Goal: Task Accomplishment & Management: Use online tool/utility

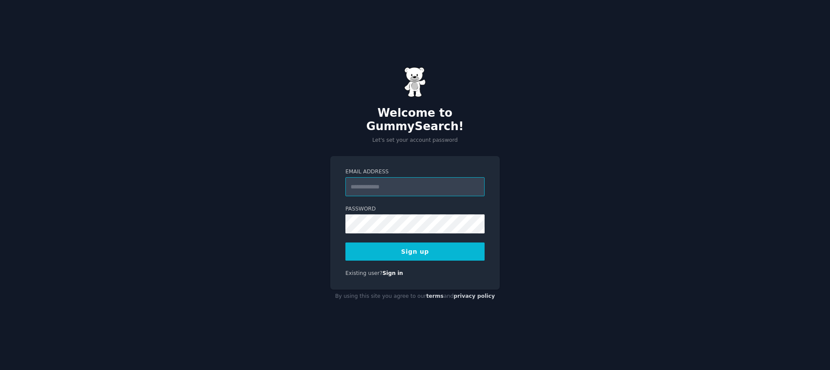
click at [400, 178] on input "Email Address" at bounding box center [414, 186] width 139 height 19
type input "**********"
click at [336, 272] on div "**********" at bounding box center [414, 223] width 169 height 134
click at [320, 214] on div "**********" at bounding box center [415, 185] width 830 height 370
click at [397, 249] on button "Sign up" at bounding box center [414, 252] width 139 height 18
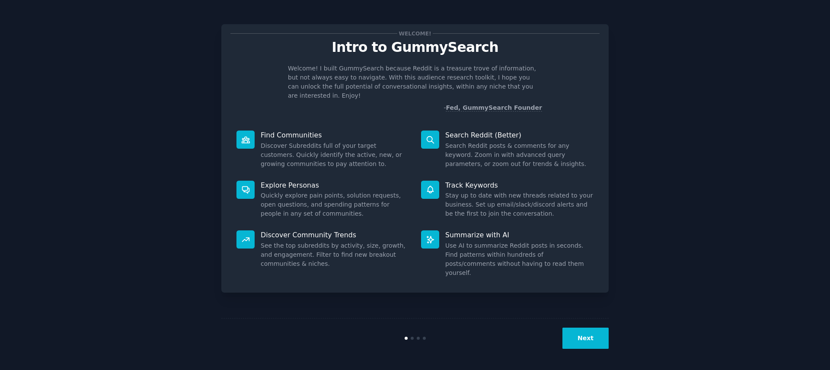
click at [580, 335] on button "Next" at bounding box center [585, 338] width 46 height 21
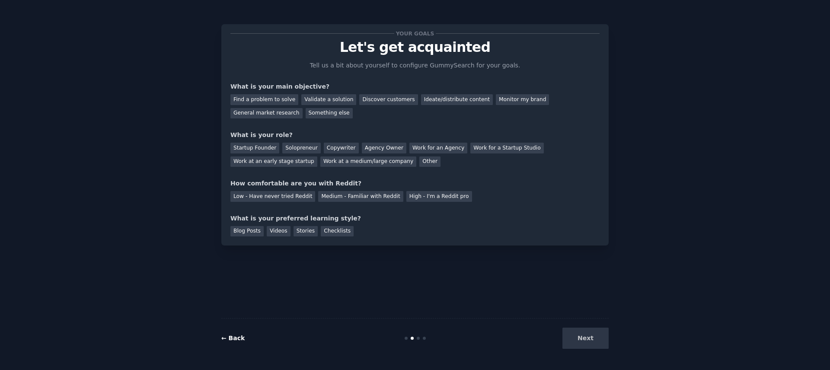
click at [233, 341] on link "← Back" at bounding box center [232, 338] width 23 height 7
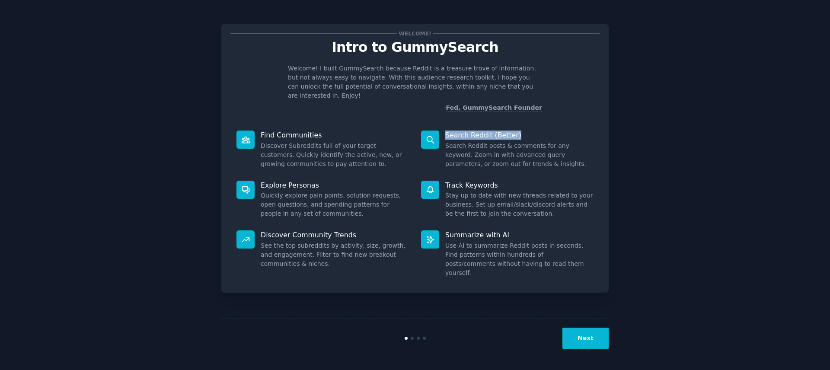
drag, startPoint x: 446, startPoint y: 125, endPoint x: 549, endPoint y: 125, distance: 102.9
click at [549, 131] on p "Search Reddit (Better)" at bounding box center [519, 135] width 148 height 9
click at [589, 339] on button "Next" at bounding box center [585, 338] width 46 height 21
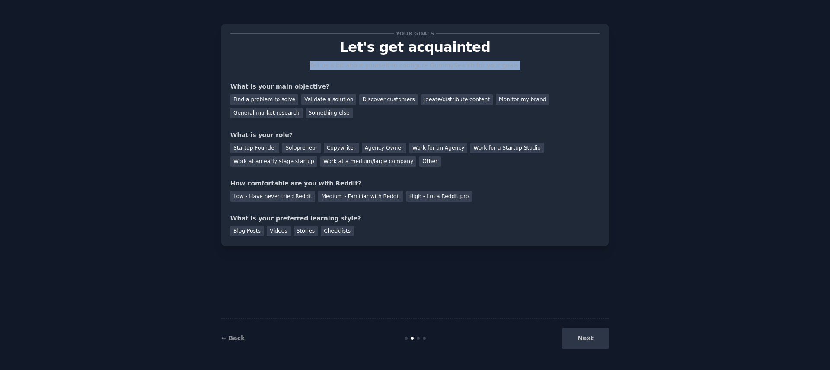
drag, startPoint x: 317, startPoint y: 64, endPoint x: 526, endPoint y: 69, distance: 208.9
click at [526, 69] on div "Your goals Let's get acquainted Tell us a bit about yourself to configure Gummy…" at bounding box center [414, 134] width 369 height 203
click at [256, 61] on div "Your goals Let's get acquainted Tell us a bit about yourself to configure Gummy…" at bounding box center [414, 134] width 369 height 203
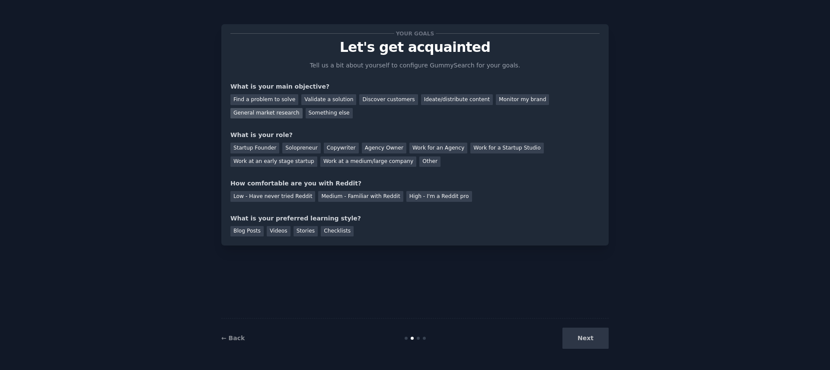
click at [303, 108] on div "General market research" at bounding box center [266, 113] width 72 height 11
click at [257, 100] on div "Find a problem to solve" at bounding box center [264, 99] width 68 height 11
click at [303, 108] on div "General market research" at bounding box center [266, 113] width 72 height 11
click at [305, 148] on div "Solopreneur" at bounding box center [301, 148] width 38 height 11
click at [275, 199] on div "Low - Have never tried Reddit" at bounding box center [272, 196] width 85 height 11
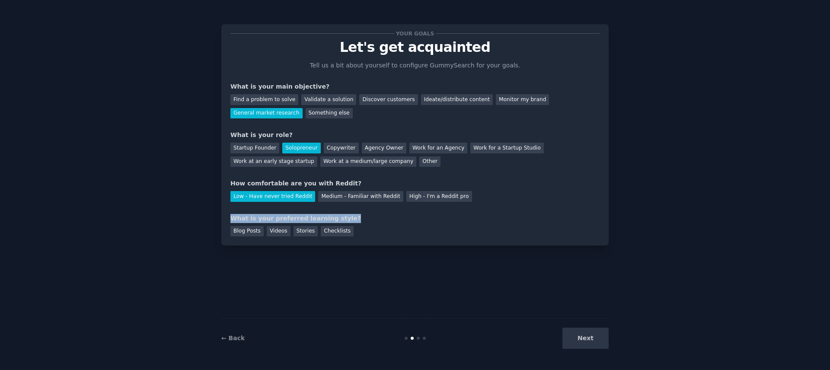
drag, startPoint x: 232, startPoint y: 217, endPoint x: 354, endPoint y: 217, distance: 121.9
click at [354, 217] on div "What is your preferred learning style?" at bounding box center [414, 218] width 369 height 9
click at [360, 222] on div "What is your preferred learning style?" at bounding box center [414, 218] width 369 height 9
click at [277, 231] on div "Videos" at bounding box center [279, 231] width 24 height 11
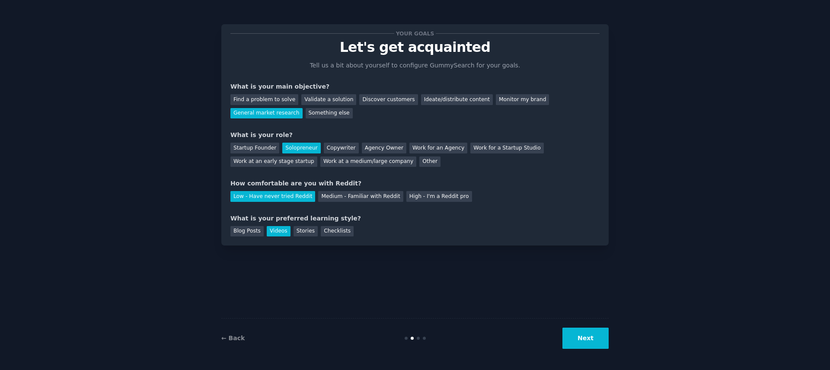
click at [590, 341] on button "Next" at bounding box center [585, 338] width 46 height 21
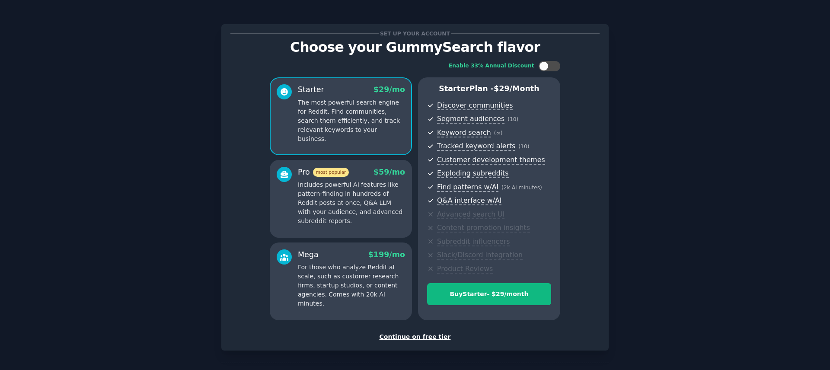
click at [369, 210] on p "Includes powerful AI features like pattern-finding in hundreds of Reddit posts …" at bounding box center [351, 202] width 107 height 45
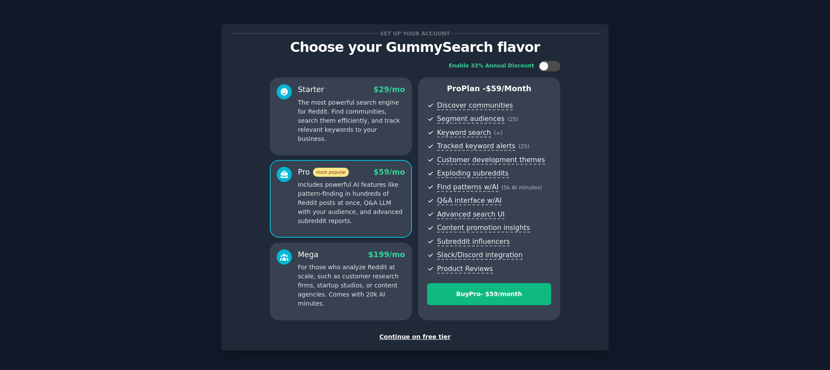
click at [371, 288] on p "For those who analyze Reddit at scale, such as customer research firms, startup…" at bounding box center [351, 285] width 107 height 45
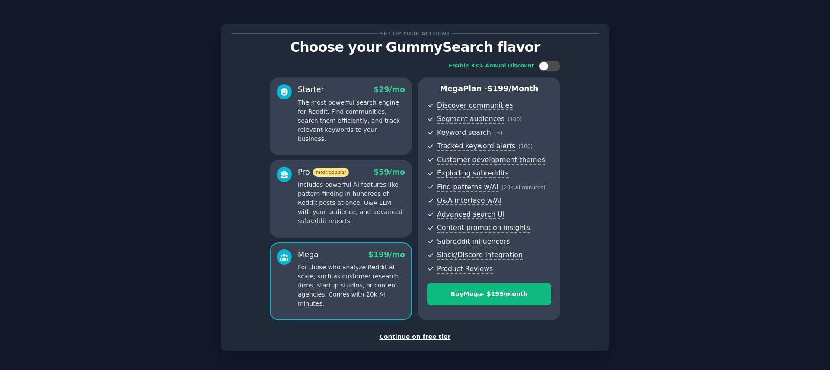
click at [356, 195] on p "Includes powerful AI features like pattern-finding in hundreds of Reddit posts …" at bounding box center [351, 202] width 107 height 45
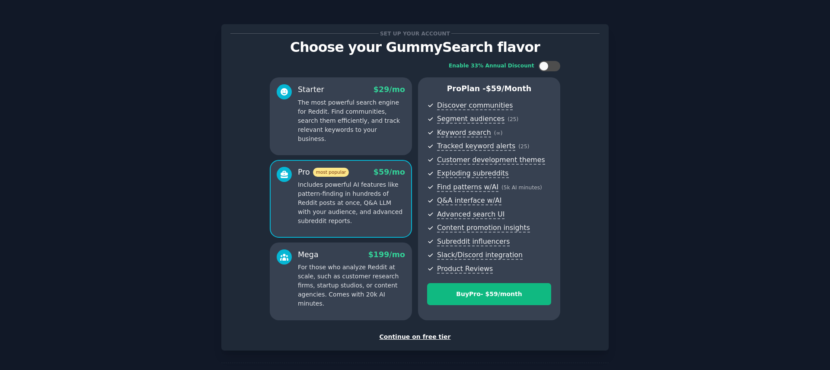
click at [355, 125] on p "The most powerful search engine for Reddit. Find communities, search them effic…" at bounding box center [351, 120] width 107 height 45
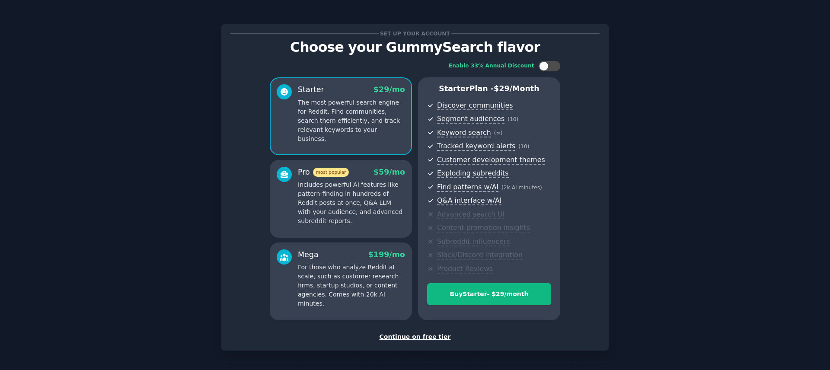
click at [400, 341] on div "Continue on free tier" at bounding box center [414, 336] width 369 height 9
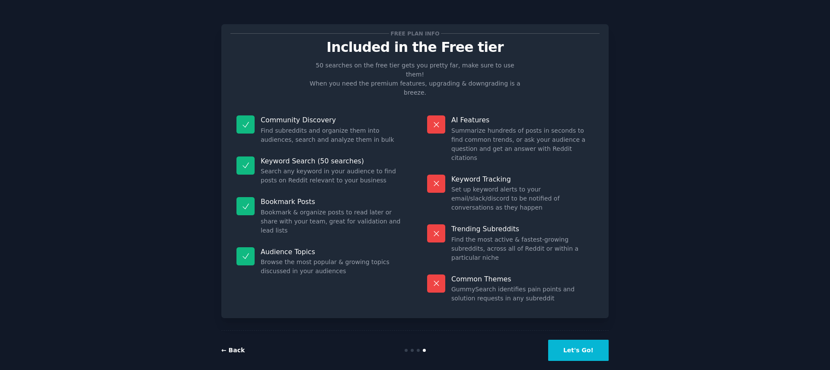
click at [233, 347] on link "← Back" at bounding box center [232, 350] width 23 height 7
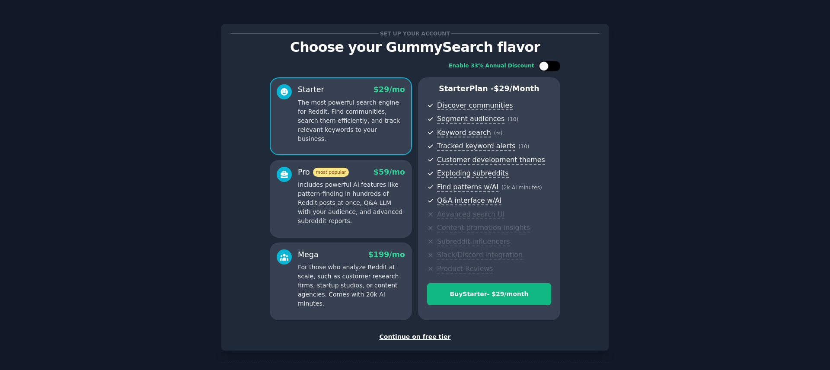
click at [550, 68] on div at bounding box center [550, 66] width 22 height 10
click at [544, 67] on icon at bounding box center [544, 66] width 5 height 5
checkbox input "false"
click at [409, 339] on div "Continue on free tier" at bounding box center [414, 336] width 369 height 9
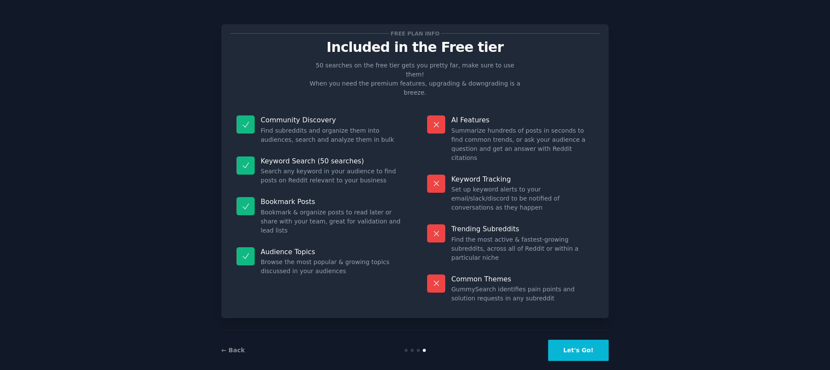
click at [581, 340] on button "Let's Go!" at bounding box center [578, 350] width 61 height 21
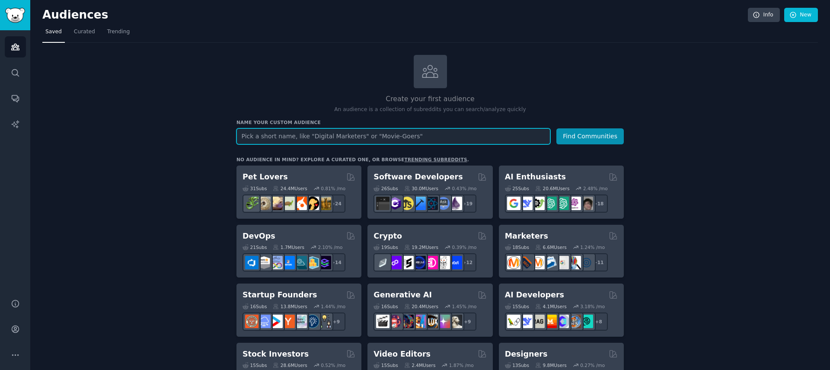
click at [270, 137] on input "text" at bounding box center [393, 136] width 314 height 16
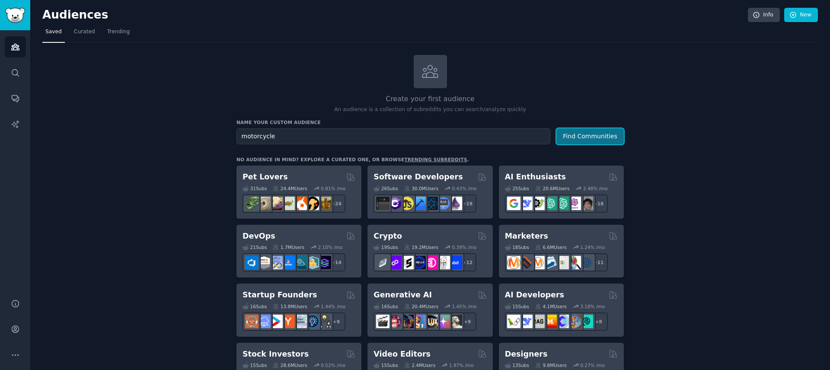
click at [581, 134] on button "Find Communities" at bounding box center [589, 136] width 67 height 16
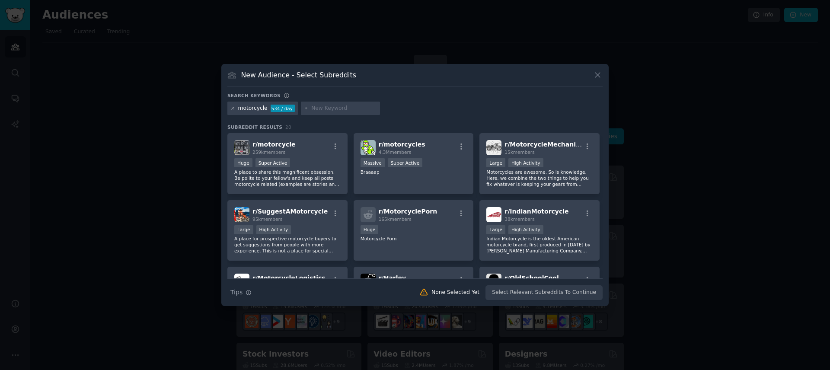
click at [232, 108] on icon at bounding box center [232, 108] width 5 height 5
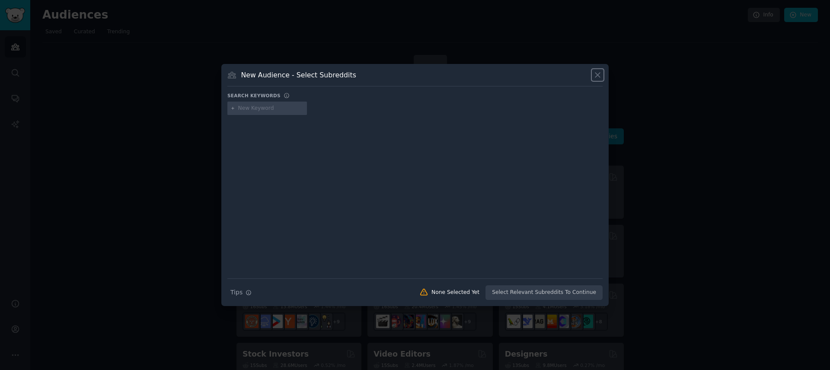
click at [596, 75] on icon at bounding box center [597, 74] width 9 height 9
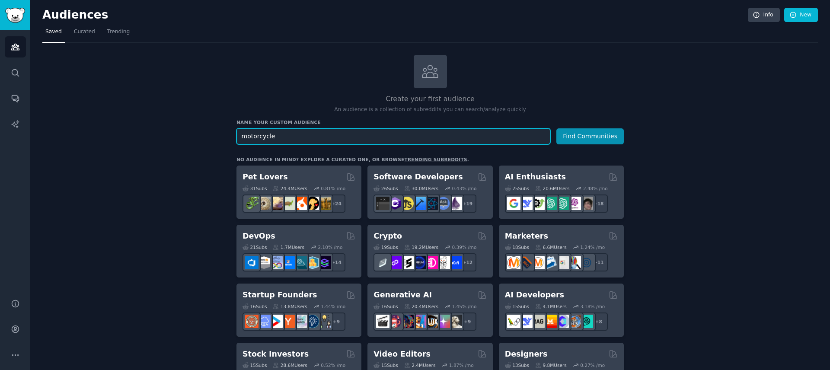
drag, startPoint x: 216, startPoint y: 135, endPoint x: 182, endPoint y: 135, distance: 34.2
type input "l"
type input "motor club"
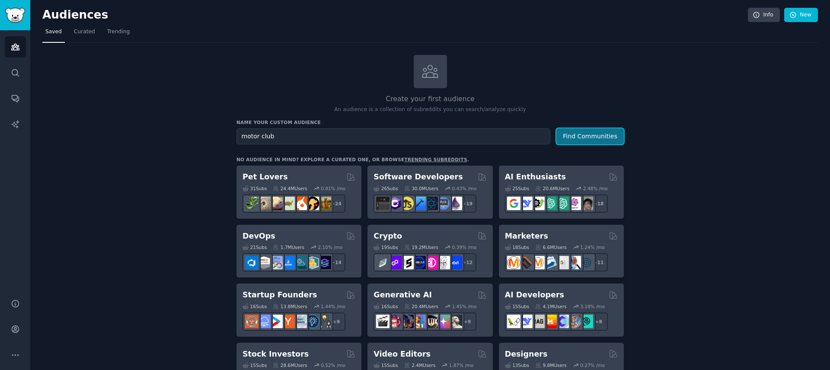
click at [583, 133] on button "Find Communities" at bounding box center [589, 136] width 67 height 16
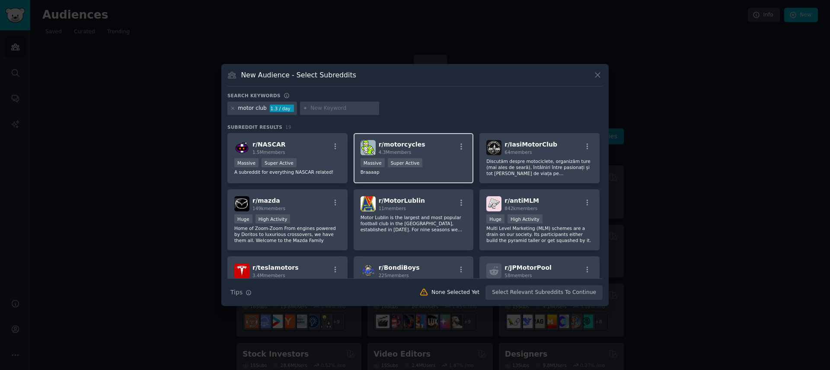
click at [428, 152] on div "r/ motorcycles 4.3M members" at bounding box center [414, 147] width 106 height 15
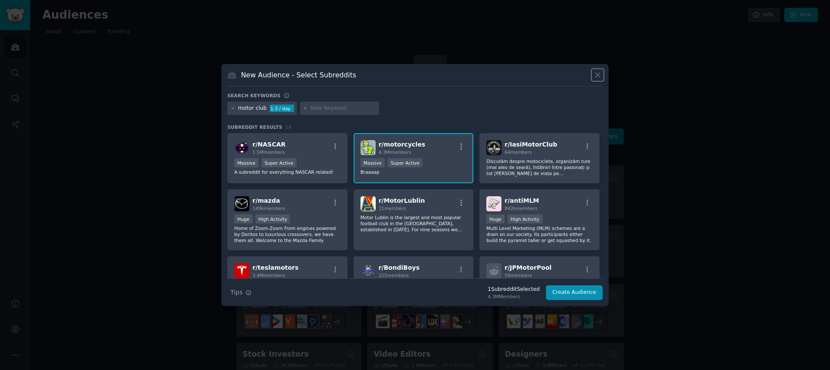
click at [600, 74] on icon at bounding box center [597, 74] width 9 height 9
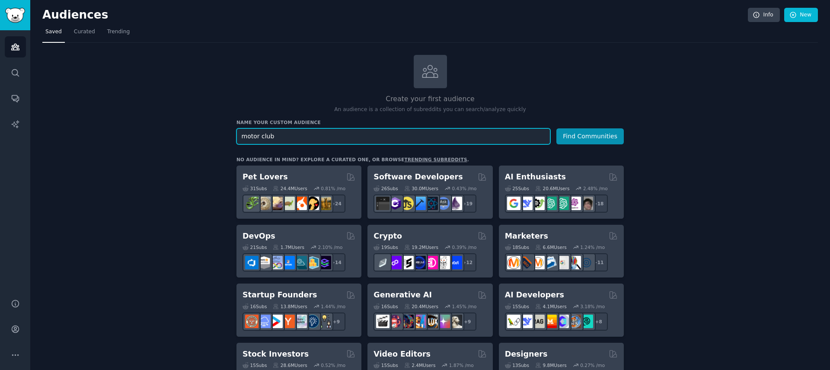
click at [286, 139] on input "motor club" at bounding box center [393, 136] width 314 height 16
drag, startPoint x: 292, startPoint y: 137, endPoint x: 165, endPoint y: 124, distance: 127.8
click at [297, 137] on input "text" at bounding box center [393, 136] width 314 height 16
click at [300, 135] on input "text" at bounding box center [393, 136] width 314 height 16
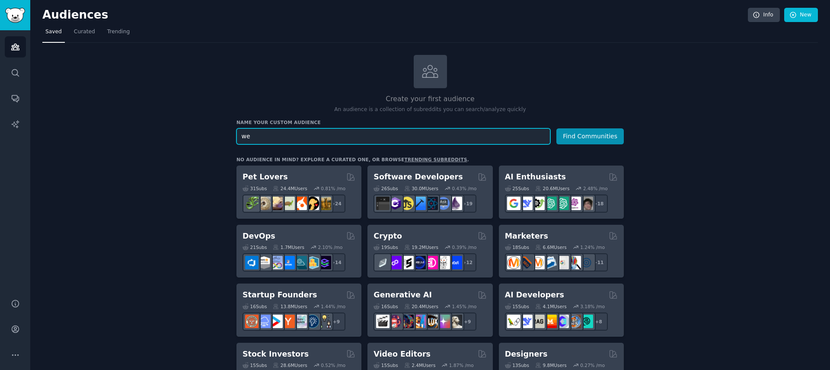
type input "w"
click at [361, 139] on input "text" at bounding box center [393, 136] width 314 height 16
paste input "weight loss"
type input "weight loss"
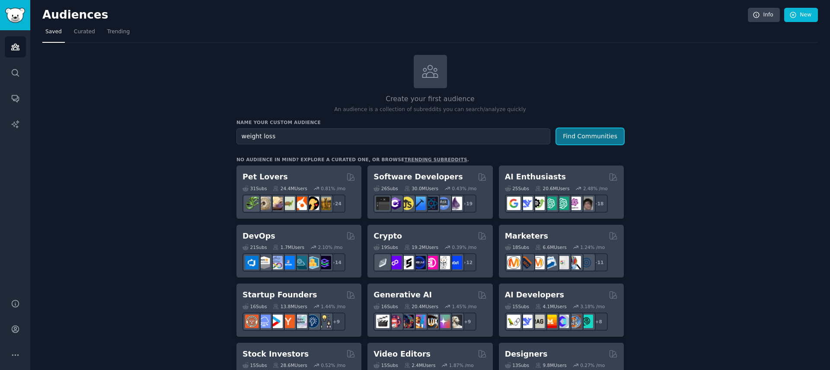
click at [582, 141] on button "Find Communities" at bounding box center [589, 136] width 67 height 16
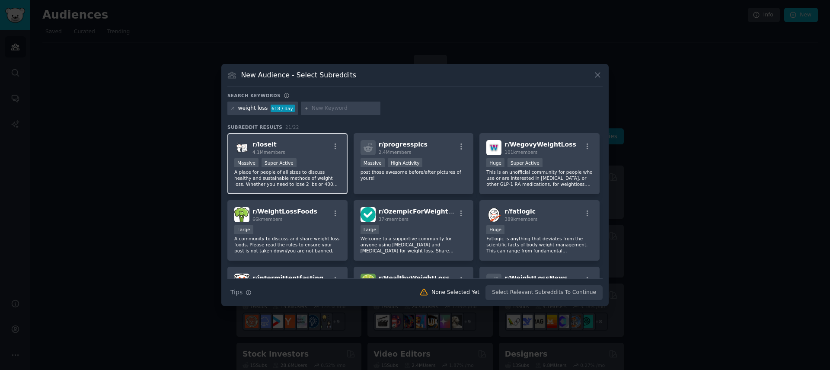
click at [304, 164] on div ">= 95th percentile for submissions / day Massive Super Active" at bounding box center [287, 163] width 106 height 11
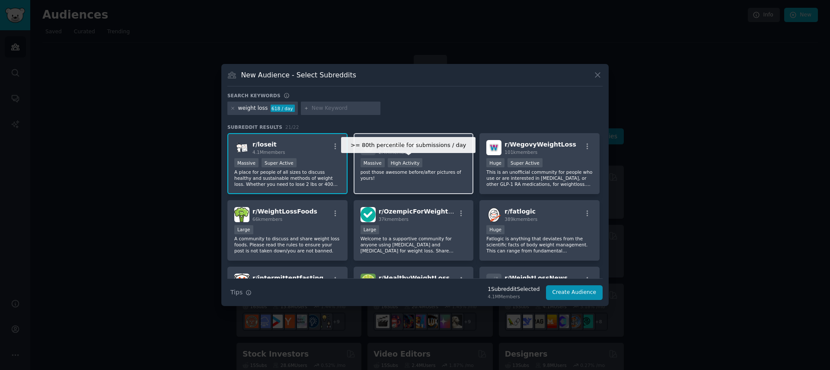
click at [410, 164] on div "High Activity" at bounding box center [405, 162] width 35 height 9
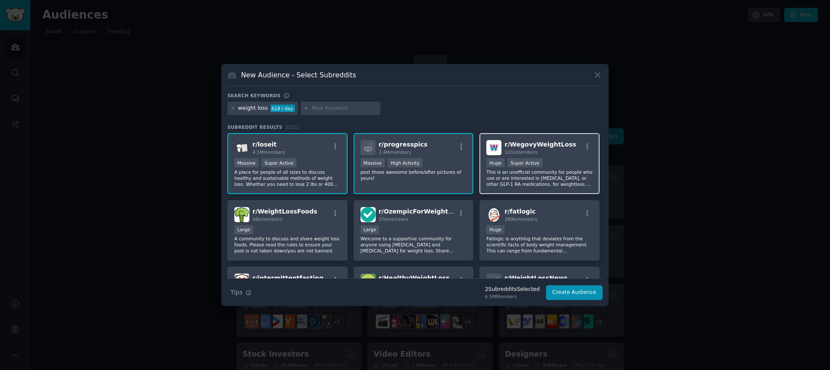
click at [513, 176] on p "This is an unofficial community for people who use or are interested in [MEDICA…" at bounding box center [539, 178] width 106 height 18
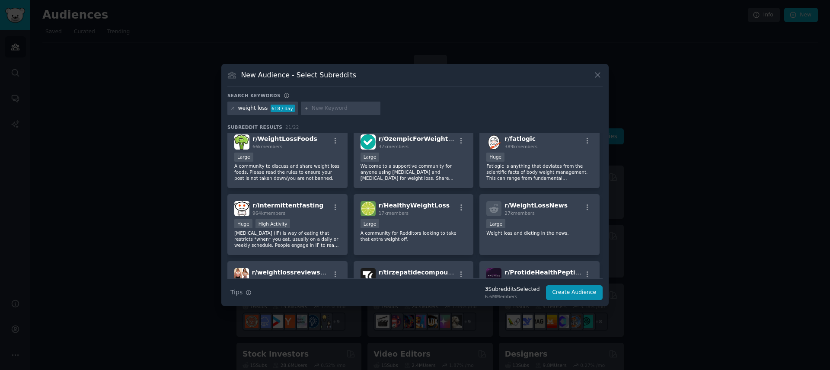
scroll to position [208, 0]
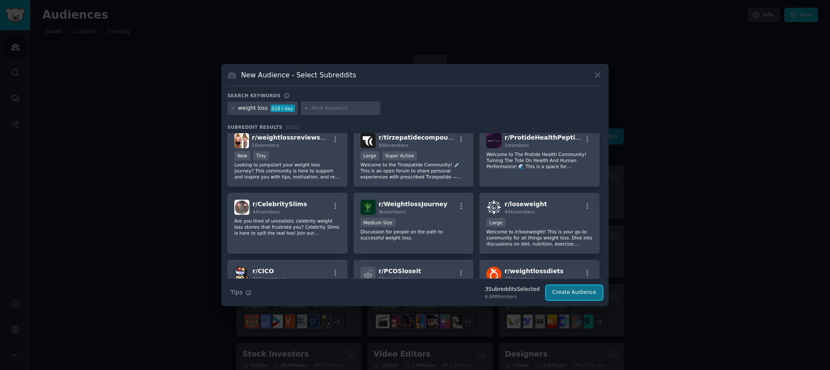
click at [563, 295] on button "Create Audience" at bounding box center [574, 292] width 57 height 15
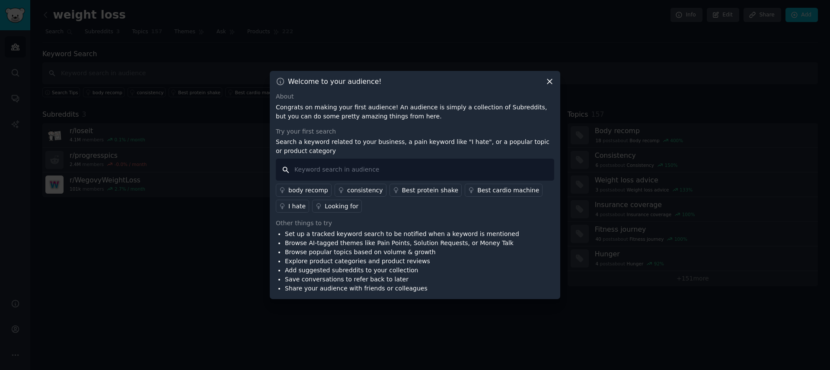
click at [379, 169] on input "text" at bounding box center [415, 170] width 278 height 22
click at [553, 84] on icon at bounding box center [549, 81] width 9 height 9
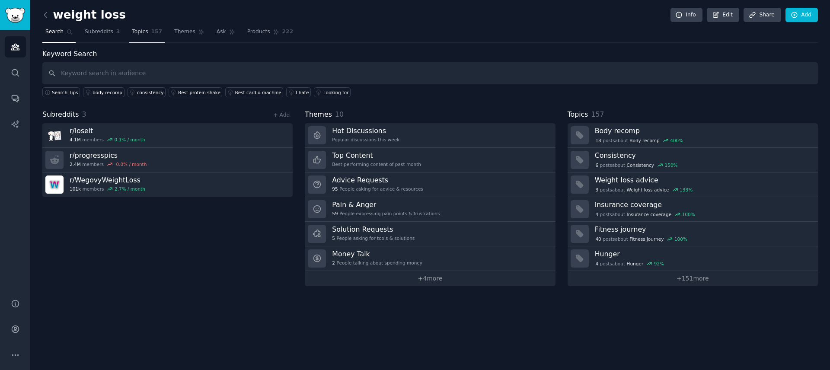
click at [137, 33] on span "Topics" at bounding box center [140, 32] width 16 height 8
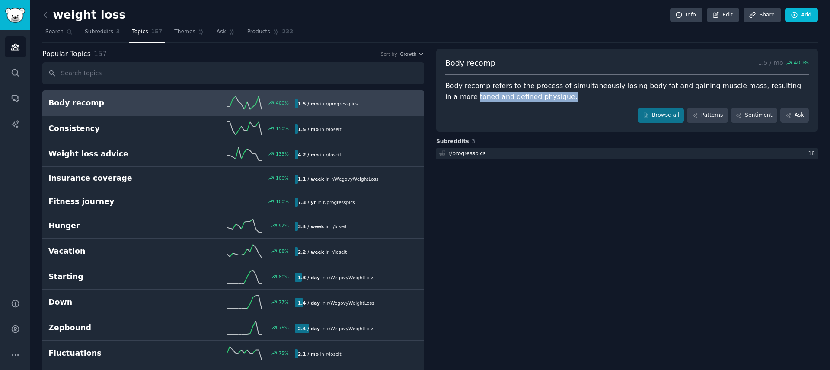
drag, startPoint x: 443, startPoint y: 97, endPoint x: 558, endPoint y: 97, distance: 115.4
click at [558, 97] on div "Body recomp 1.5 / mo 400 % Body recomp refers to the process of simultaneously …" at bounding box center [627, 90] width 382 height 83
click at [578, 120] on div "Browse all Patterns Sentiment Ask" at bounding box center [627, 115] width 364 height 15
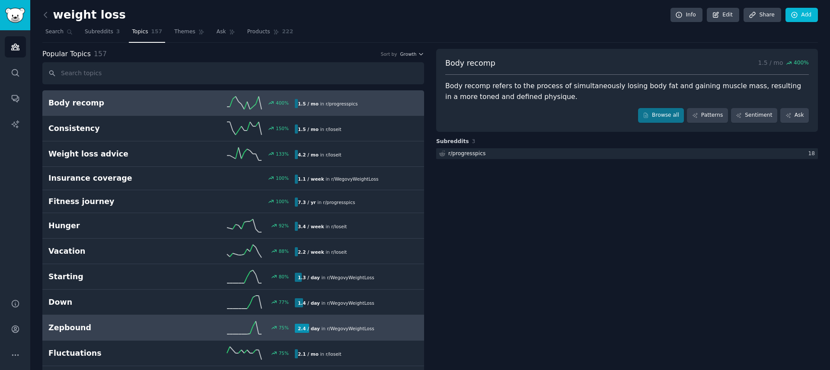
click at [131, 329] on h2 "Zepbound" at bounding box center [109, 328] width 123 height 11
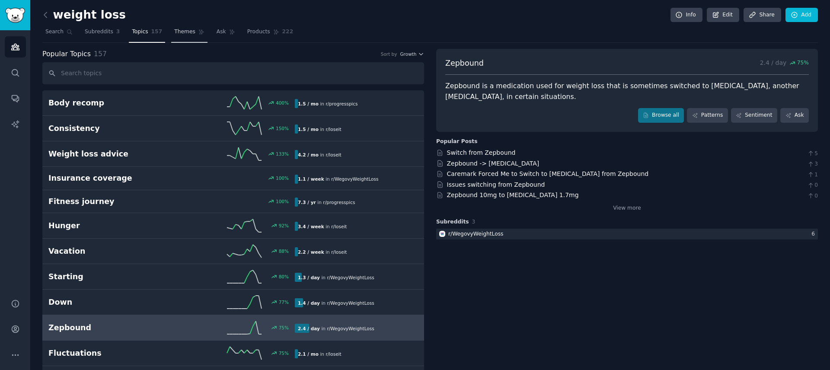
click at [180, 34] on span "Themes" at bounding box center [184, 32] width 21 height 8
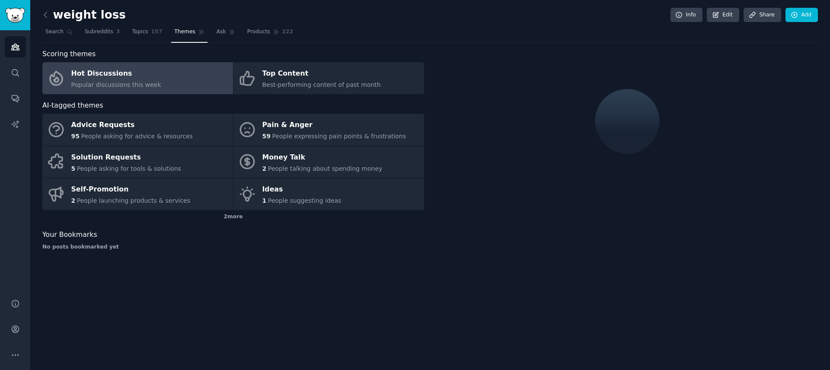
click at [180, 78] on link "Hot Discussions Popular discussions this week" at bounding box center [137, 78] width 191 height 32
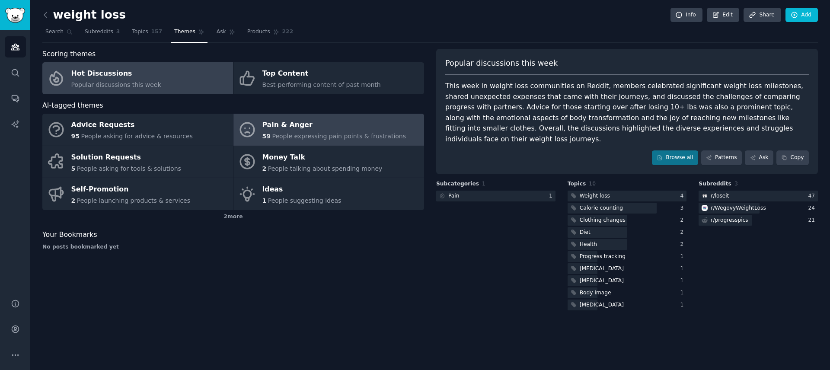
click at [364, 125] on div "Pain & Anger" at bounding box center [334, 125] width 144 height 14
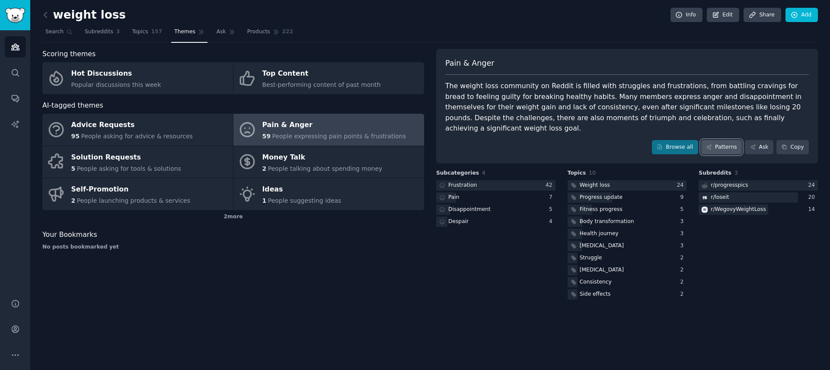
click at [721, 140] on link "Patterns" at bounding box center [721, 147] width 41 height 15
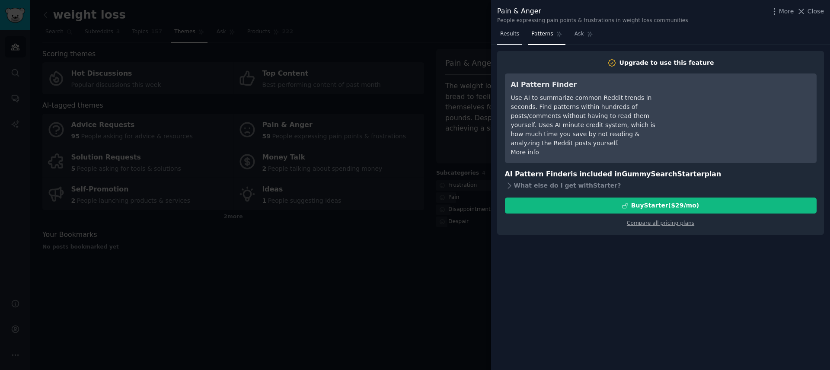
click at [511, 35] on span "Results" at bounding box center [509, 34] width 19 height 8
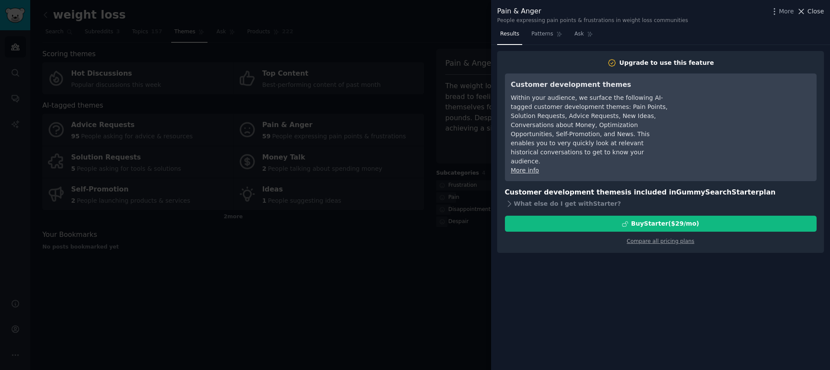
click at [804, 13] on icon at bounding box center [801, 11] width 9 height 9
